Goal: Information Seeking & Learning: Learn about a topic

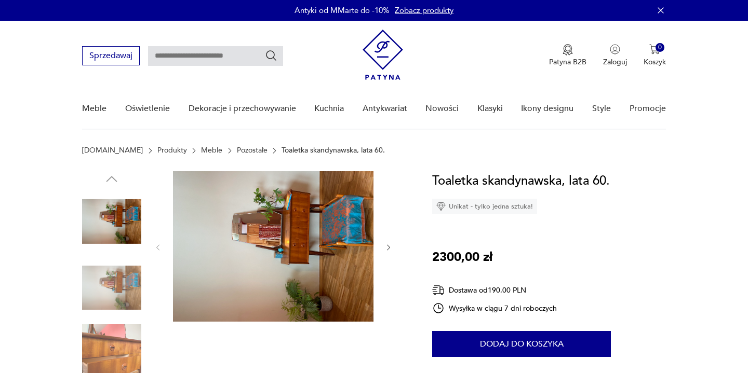
click at [115, 285] on img at bounding box center [111, 288] width 59 height 59
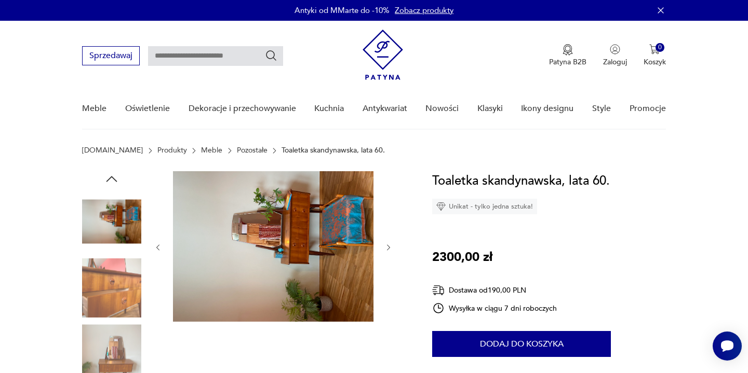
click at [329, 229] on img at bounding box center [273, 246] width 200 height 151
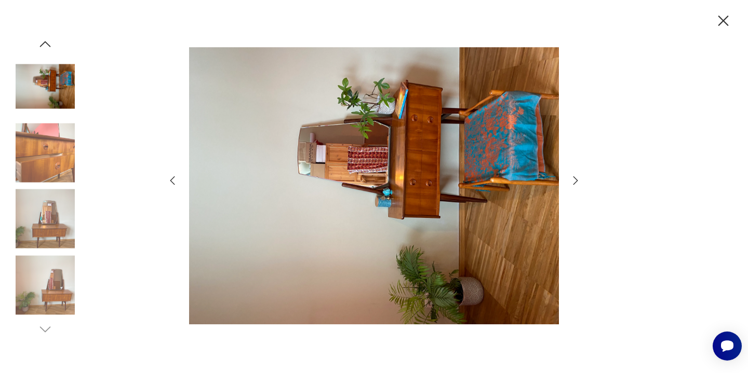
click at [570, 181] on icon "button" at bounding box center [575, 181] width 12 height 12
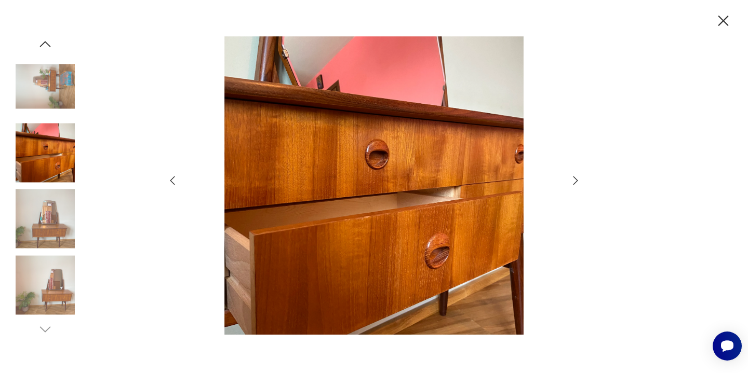
click at [570, 181] on icon "button" at bounding box center [575, 181] width 12 height 12
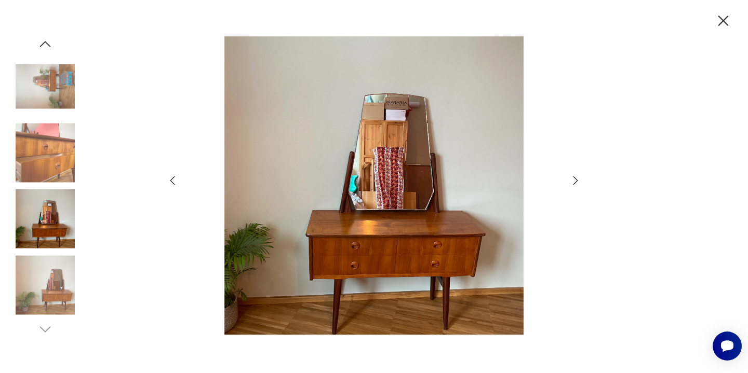
click at [570, 181] on icon "button" at bounding box center [575, 181] width 12 height 12
